Goal: Information Seeking & Learning: Learn about a topic

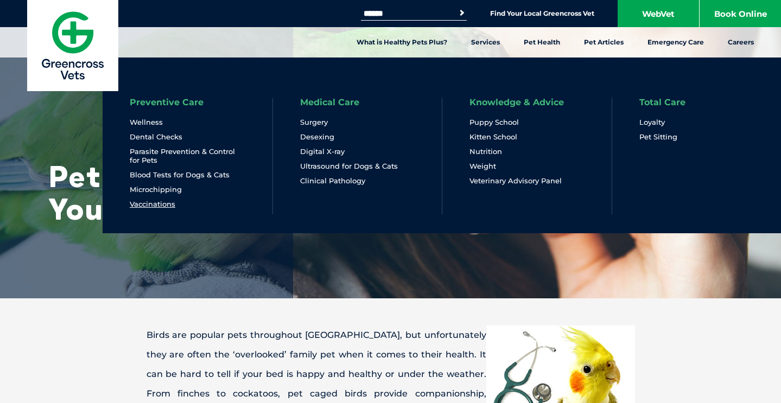
click at [153, 203] on link "Vaccinations" at bounding box center [153, 204] width 46 height 9
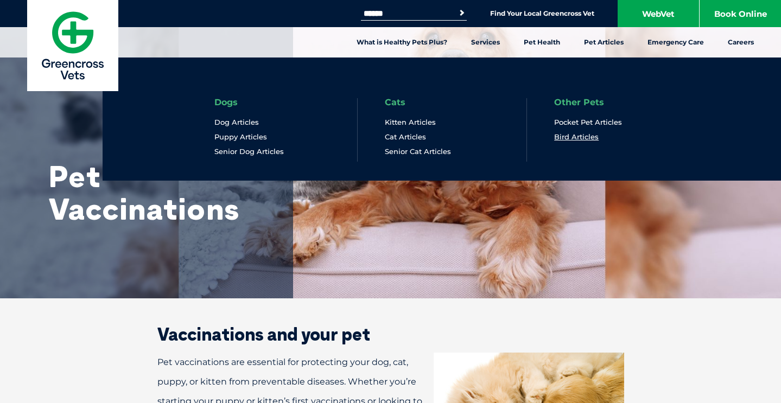
click at [573, 137] on link "Bird Articles" at bounding box center [576, 136] width 45 height 9
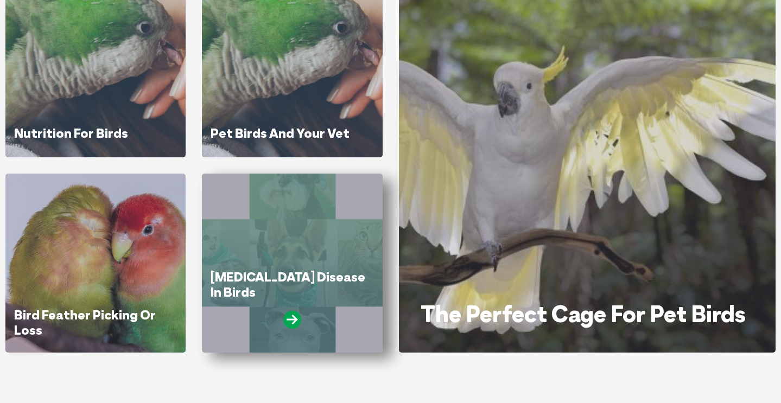
scroll to position [618, 0]
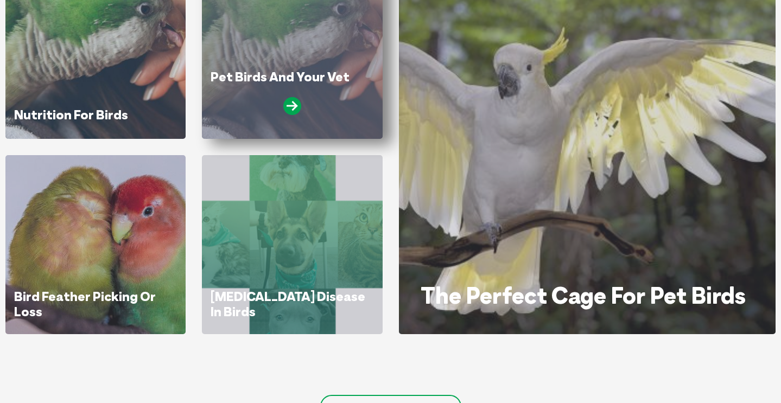
click at [306, 58] on div "Pet Birds And Your Vet" at bounding box center [292, 49] width 180 height 179
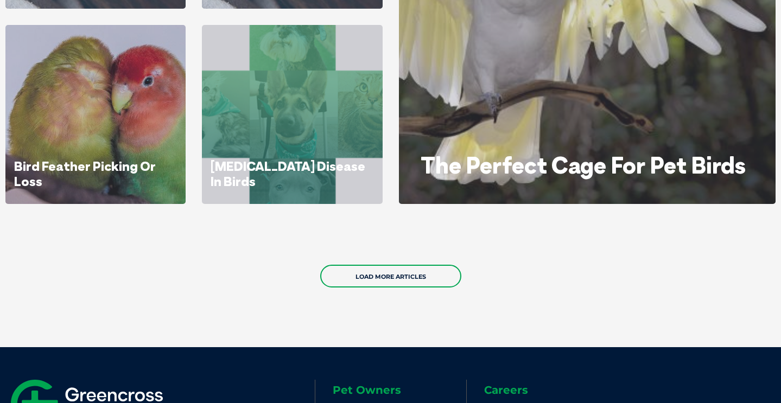
scroll to position [744, 0]
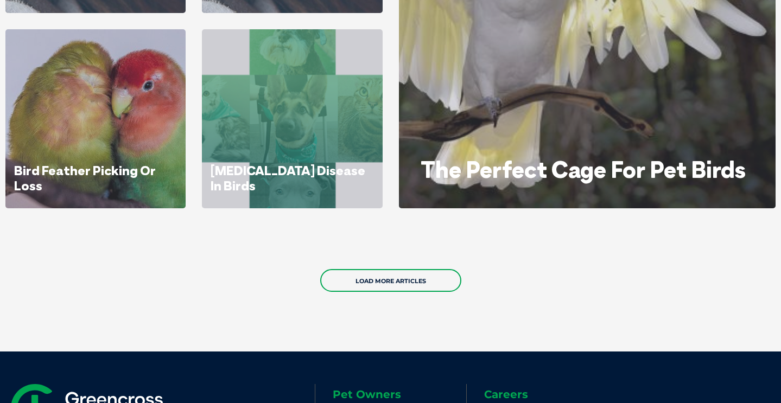
click at [389, 293] on div "Load More Articles" at bounding box center [390, 280] width 781 height 77
click at [394, 276] on link "Load More Articles" at bounding box center [390, 280] width 141 height 23
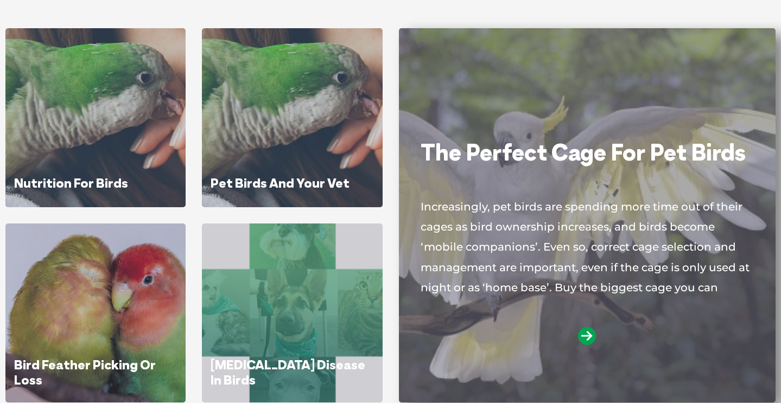
scroll to position [549, 0]
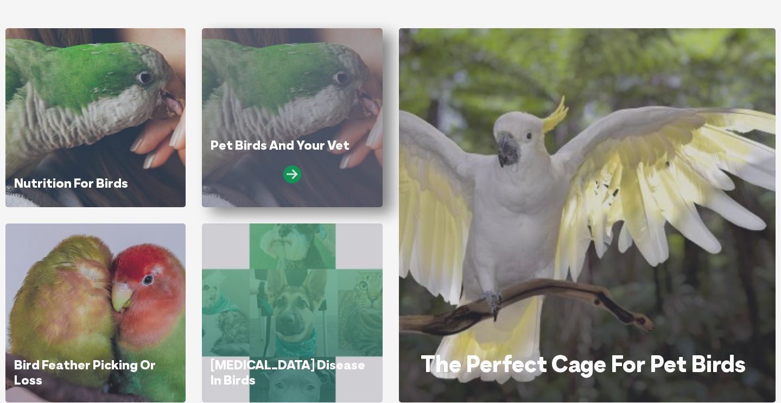
click at [297, 176] on icon at bounding box center [292, 175] width 18 height 18
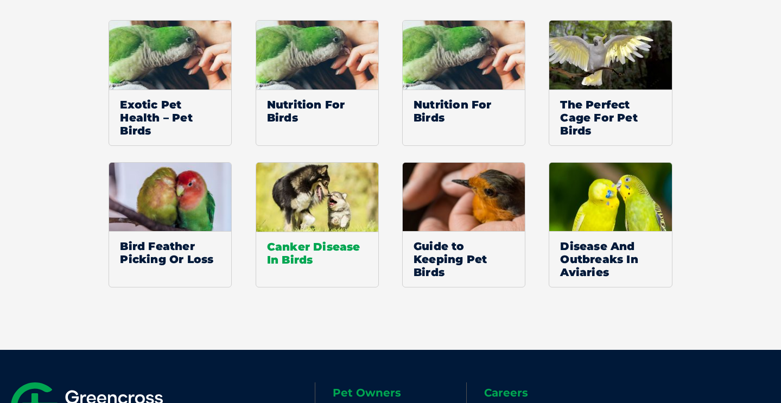
scroll to position [1172, 0]
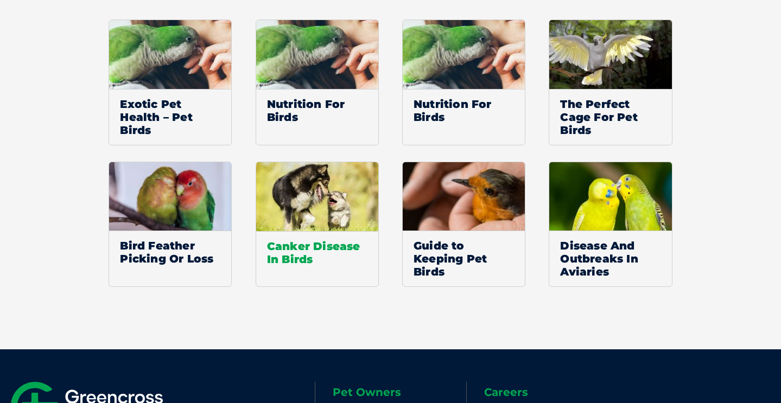
click at [336, 190] on img at bounding box center [317, 196] width 123 height 69
